Goal: Task Accomplishment & Management: Complete application form

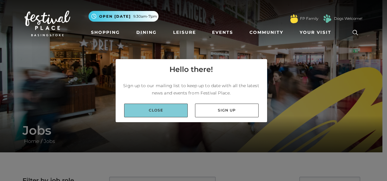
click at [165, 112] on link "Close" at bounding box center [156, 111] width 64 height 14
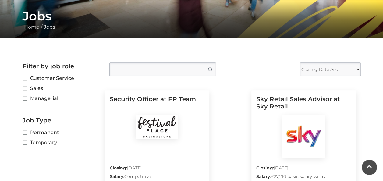
scroll to position [190, 0]
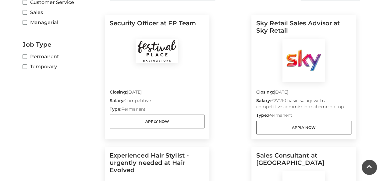
click at [162, 52] on img at bounding box center [156, 51] width 43 height 24
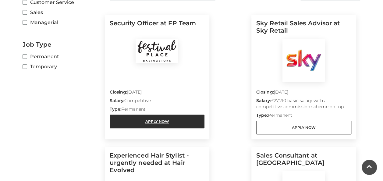
click at [151, 122] on link "Apply Now" at bounding box center [157, 121] width 95 height 14
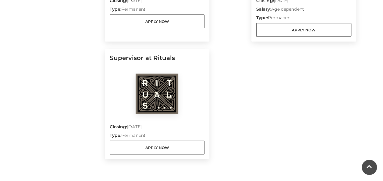
scroll to position [665, 0]
click at [153, 84] on img at bounding box center [156, 93] width 43 height 40
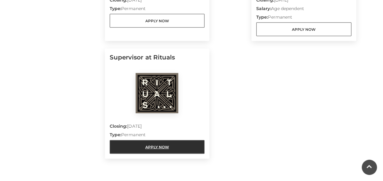
click at [153, 145] on link "Apply Now" at bounding box center [157, 147] width 95 height 14
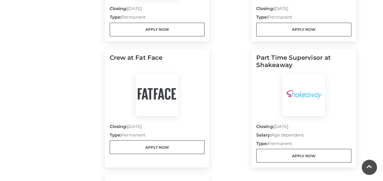
scroll to position [538, 0]
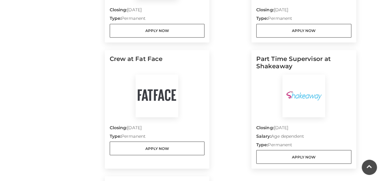
click at [318, 107] on img at bounding box center [303, 95] width 43 height 43
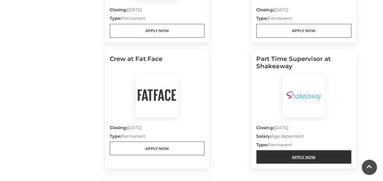
click at [325, 158] on link "Apply Now" at bounding box center [303, 157] width 95 height 14
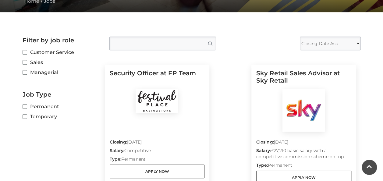
scroll to position [140, 0]
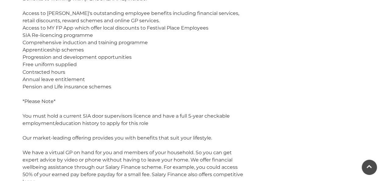
scroll to position [499, 0]
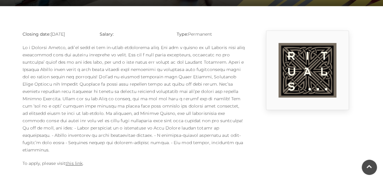
scroll to position [158, 0]
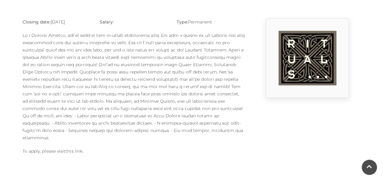
click at [77, 148] on link "this link" at bounding box center [73, 150] width 17 height 5
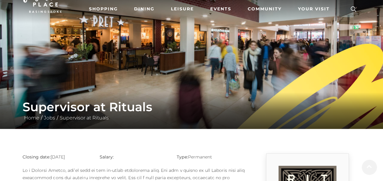
scroll to position [24, 0]
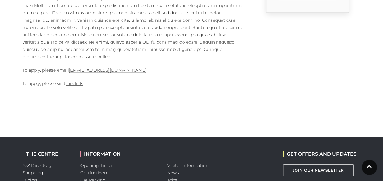
scroll to position [248, 0]
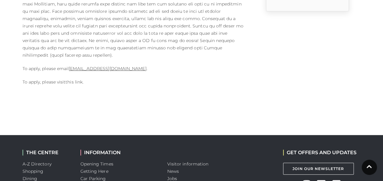
click at [71, 79] on link "this link" at bounding box center [73, 81] width 17 height 5
click at [72, 79] on link "this link" at bounding box center [73, 81] width 17 height 5
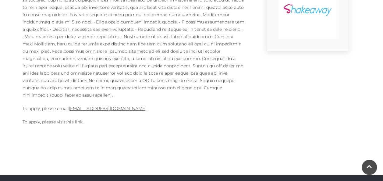
scroll to position [210, 0]
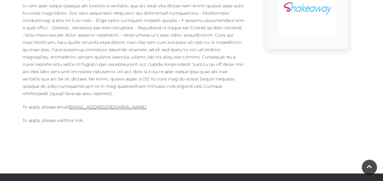
click at [30, 117] on p "To apply, please visit this link ." at bounding box center [134, 120] width 222 height 7
click at [75, 118] on link "this link" at bounding box center [73, 120] width 17 height 5
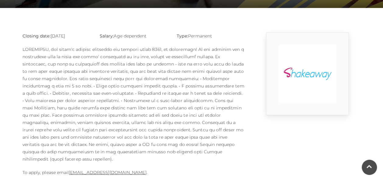
scroll to position [0, 0]
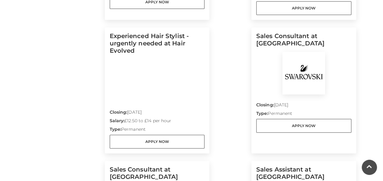
scroll to position [154, 0]
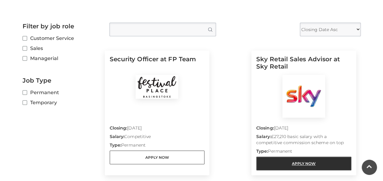
click at [291, 163] on link "Apply Now" at bounding box center [303, 163] width 95 height 14
